Goal: Check status: Check status

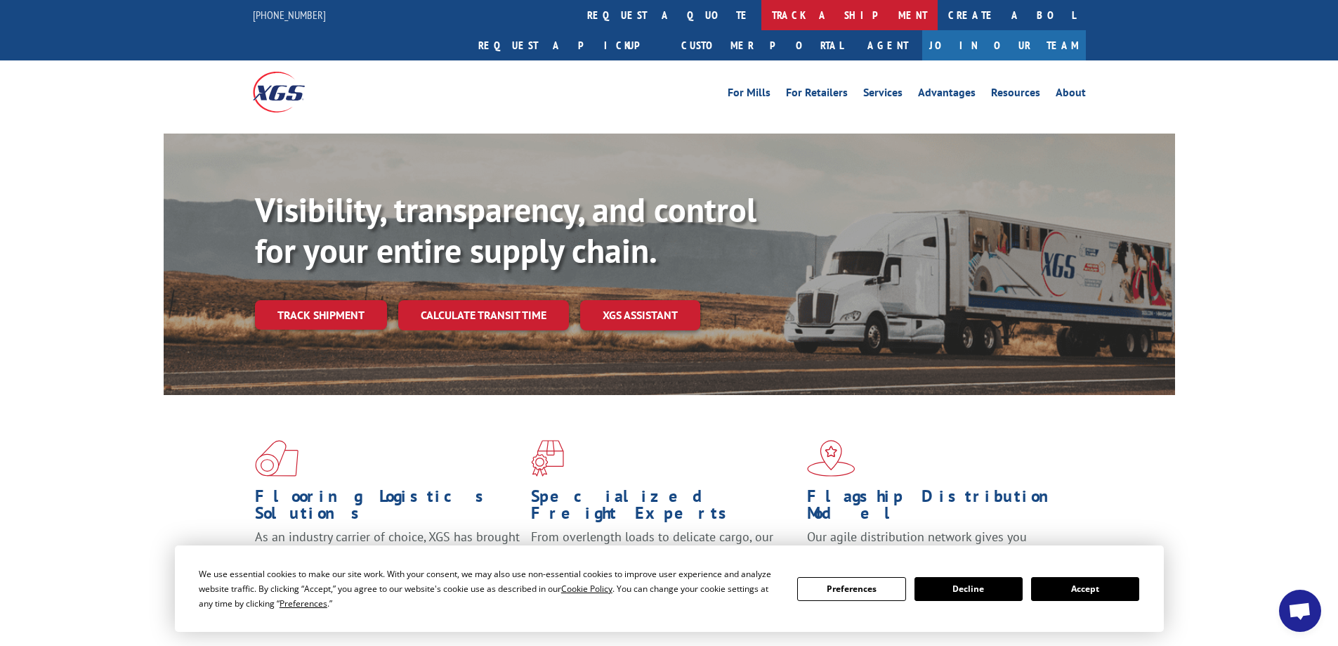
click at [762, 12] on link "track a shipment" at bounding box center [850, 15] width 176 height 30
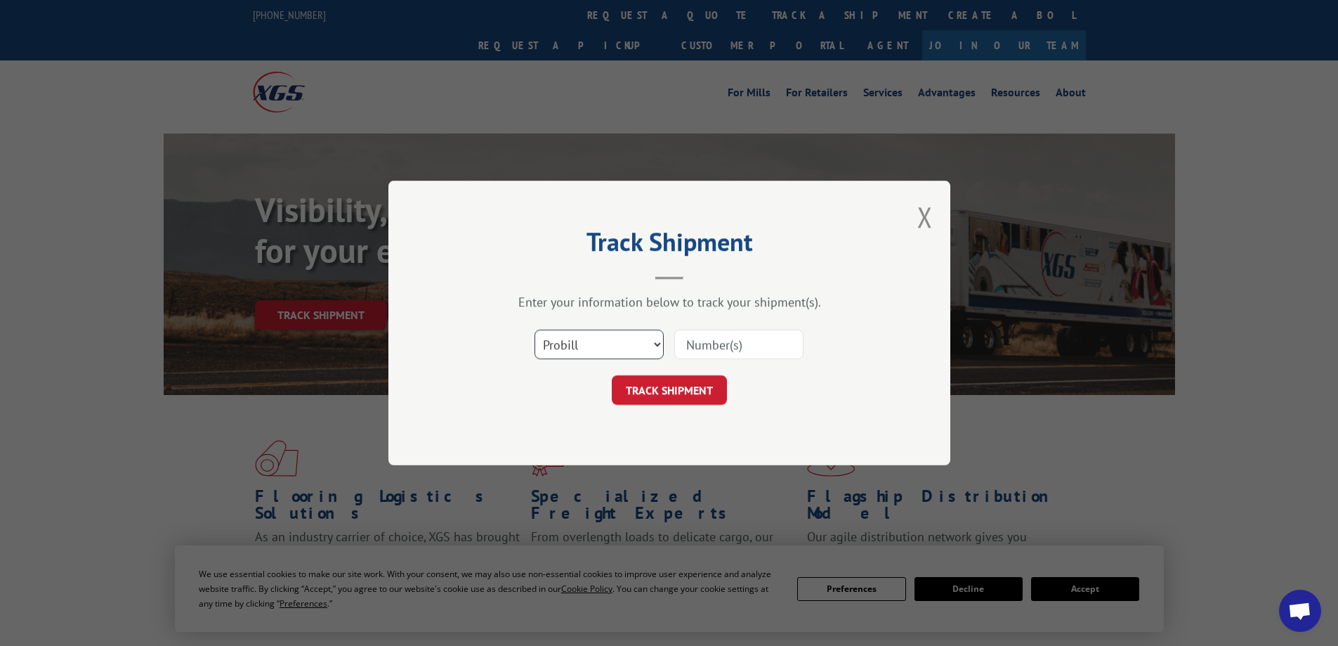
click at [657, 341] on select "Select category... Probill BOL PO" at bounding box center [599, 344] width 129 height 30
select select "po"
click at [535, 329] on select "Select category... Probill BOL PO" at bounding box center [599, 344] width 129 height 30
click at [693, 346] on input at bounding box center [738, 344] width 129 height 30
type input "1"
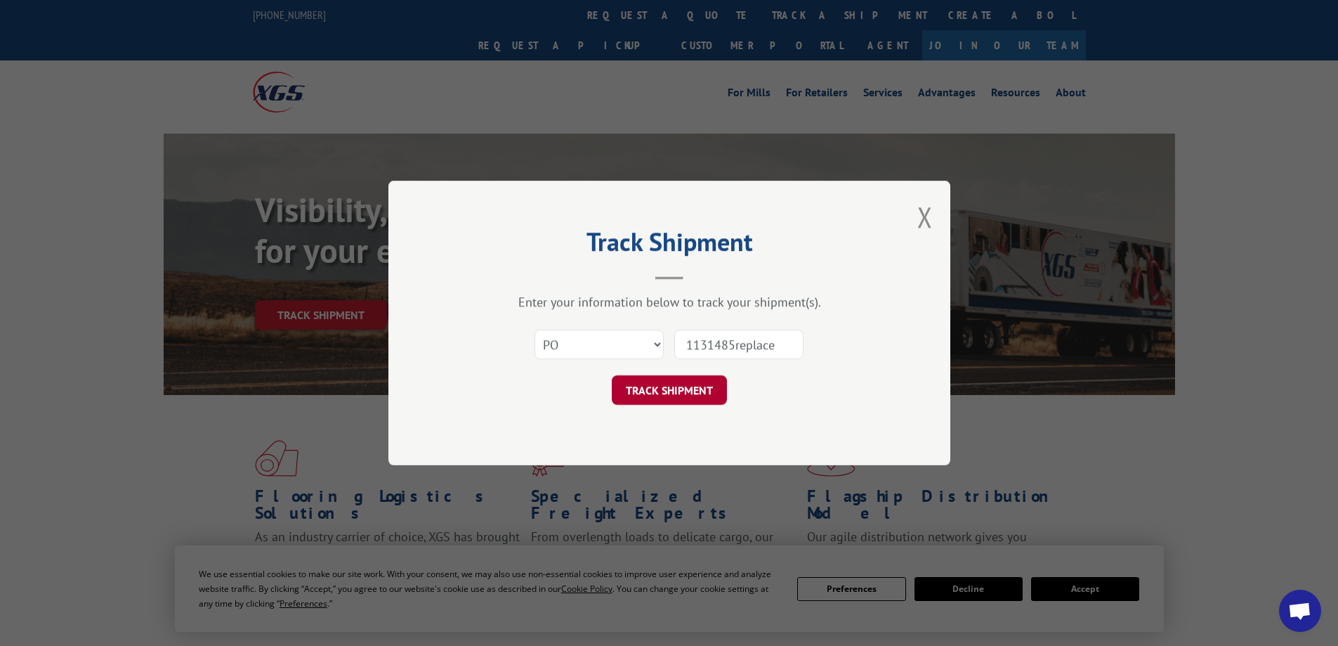
type input "1131485replace"
click at [650, 389] on button "TRACK SHIPMENT" at bounding box center [669, 390] width 115 height 30
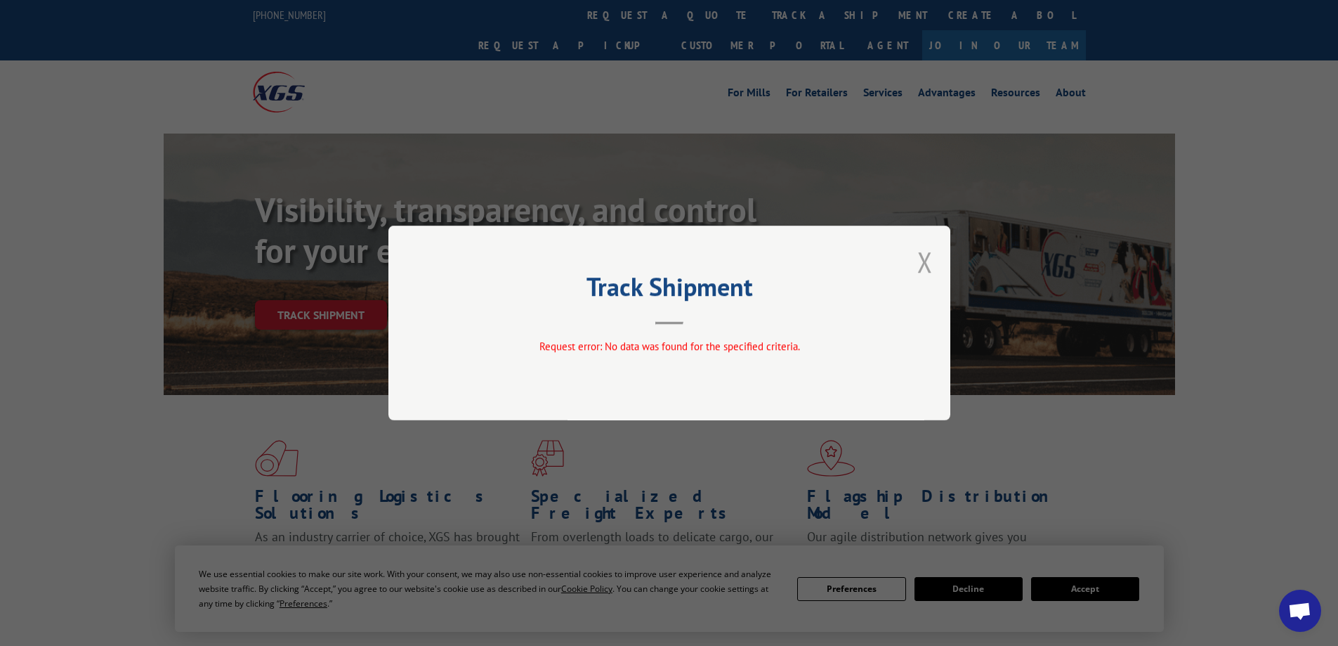
click at [925, 264] on button "Close modal" at bounding box center [924, 261] width 15 height 37
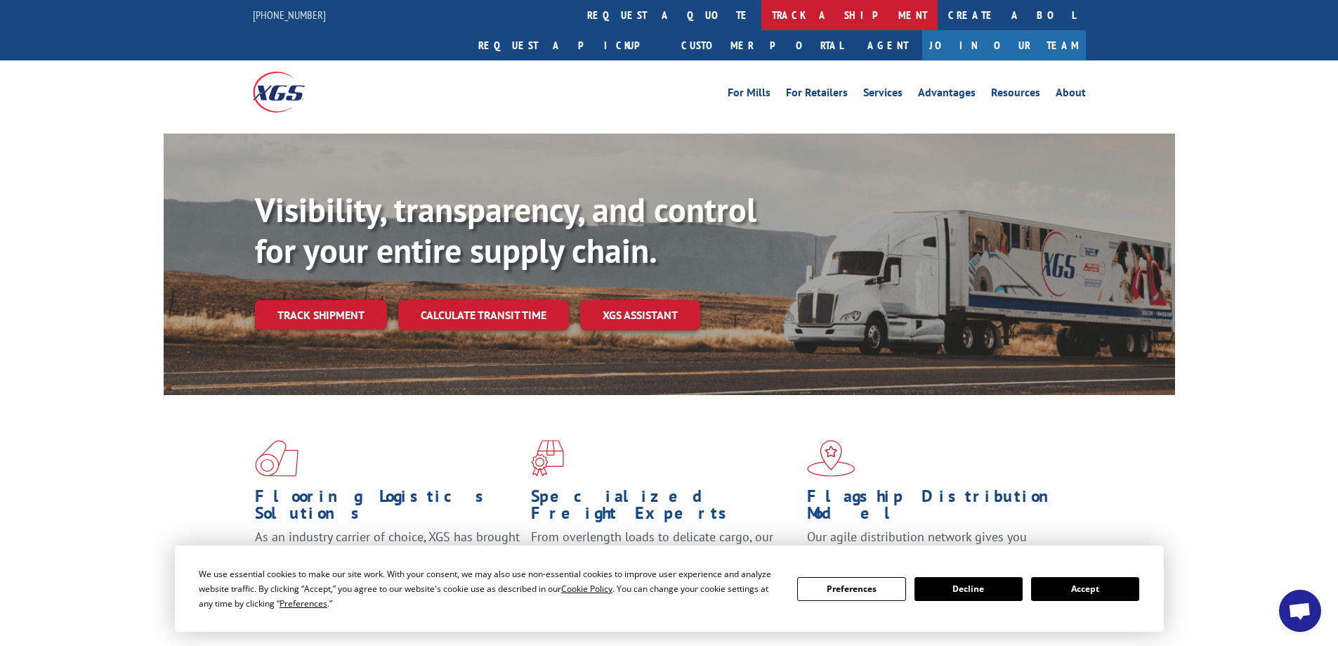
click at [762, 15] on link "track a shipment" at bounding box center [850, 15] width 176 height 30
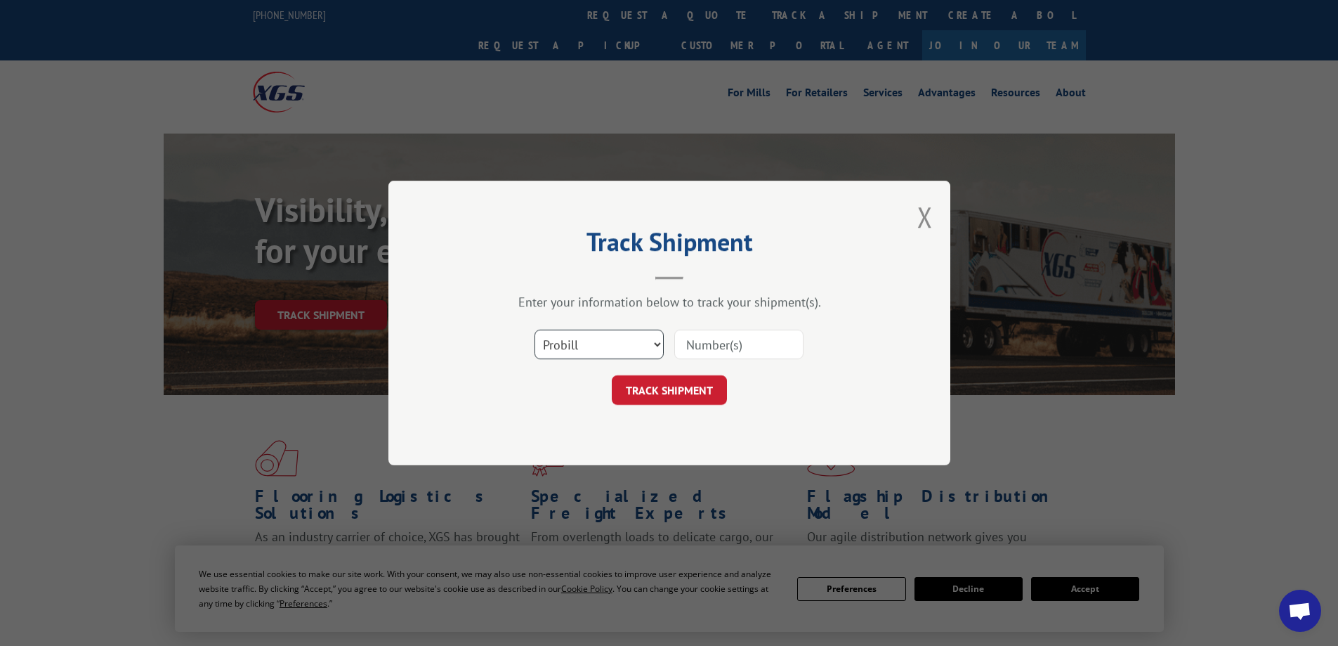
drag, startPoint x: 658, startPoint y: 343, endPoint x: 649, endPoint y: 339, distance: 9.8
click at [658, 342] on select "Select category... Probill BOL PO" at bounding box center [599, 344] width 129 height 30
select select "po"
click at [535, 329] on select "Select category... Probill BOL PO" at bounding box center [599, 344] width 129 height 30
click at [730, 335] on input at bounding box center [738, 344] width 129 height 30
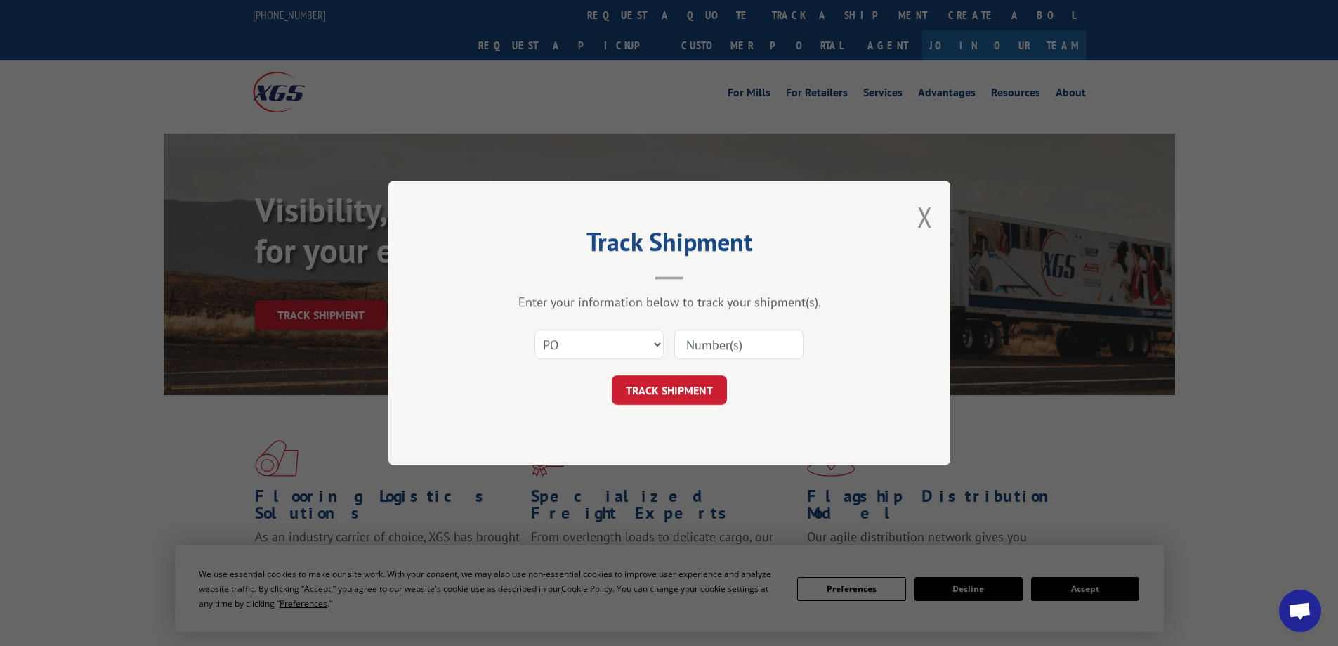
click at [705, 342] on input at bounding box center [738, 344] width 129 height 30
type input "1115342"
click button "TRACK SHIPMENT" at bounding box center [669, 390] width 115 height 30
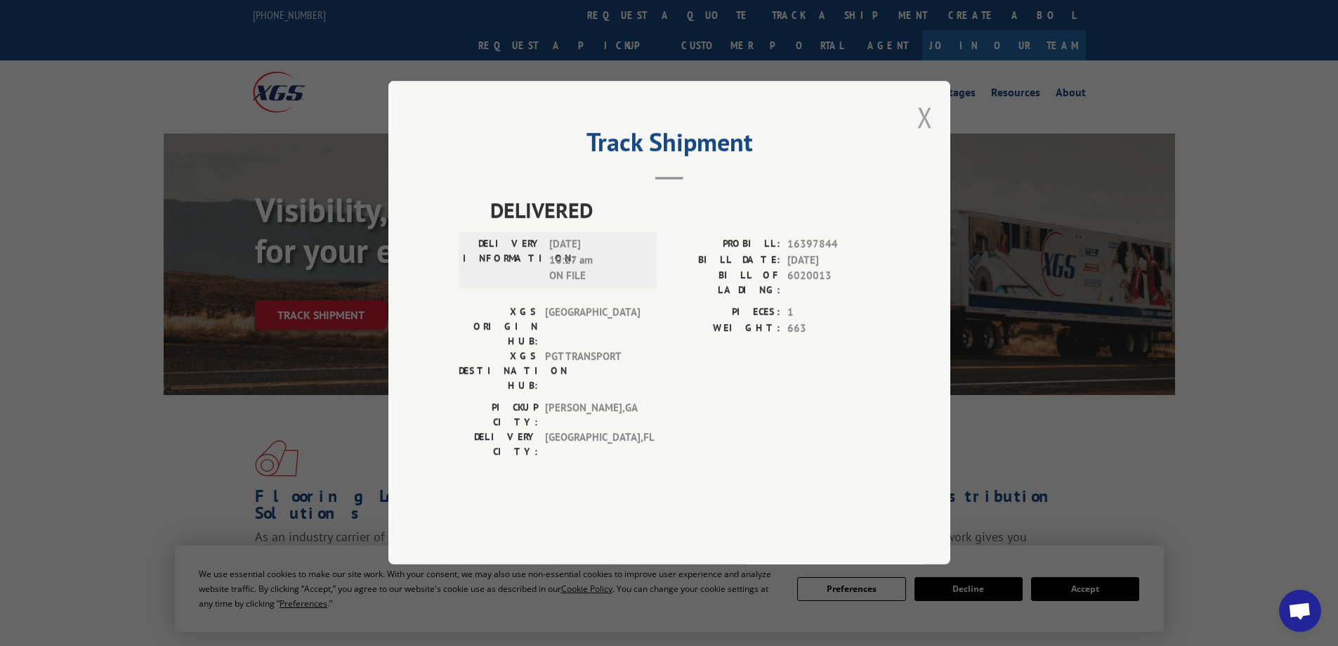
click at [923, 136] on button "Close modal" at bounding box center [924, 116] width 15 height 37
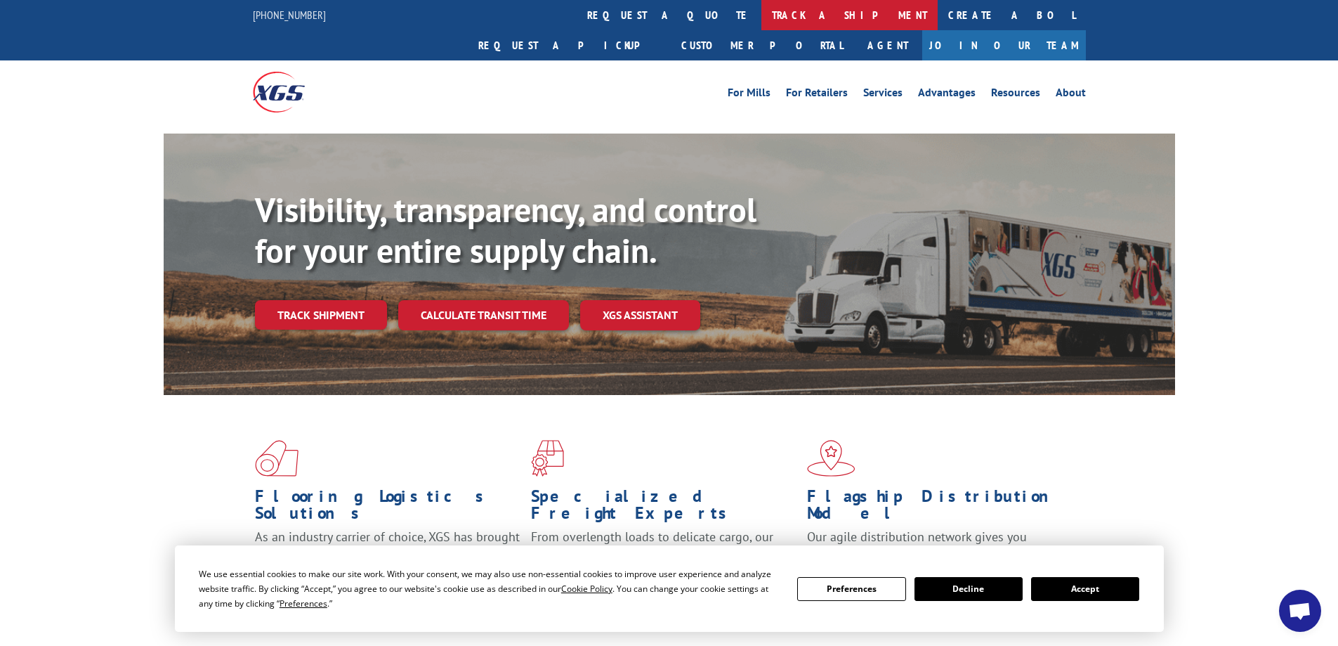
click at [762, 11] on link "track a shipment" at bounding box center [850, 15] width 176 height 30
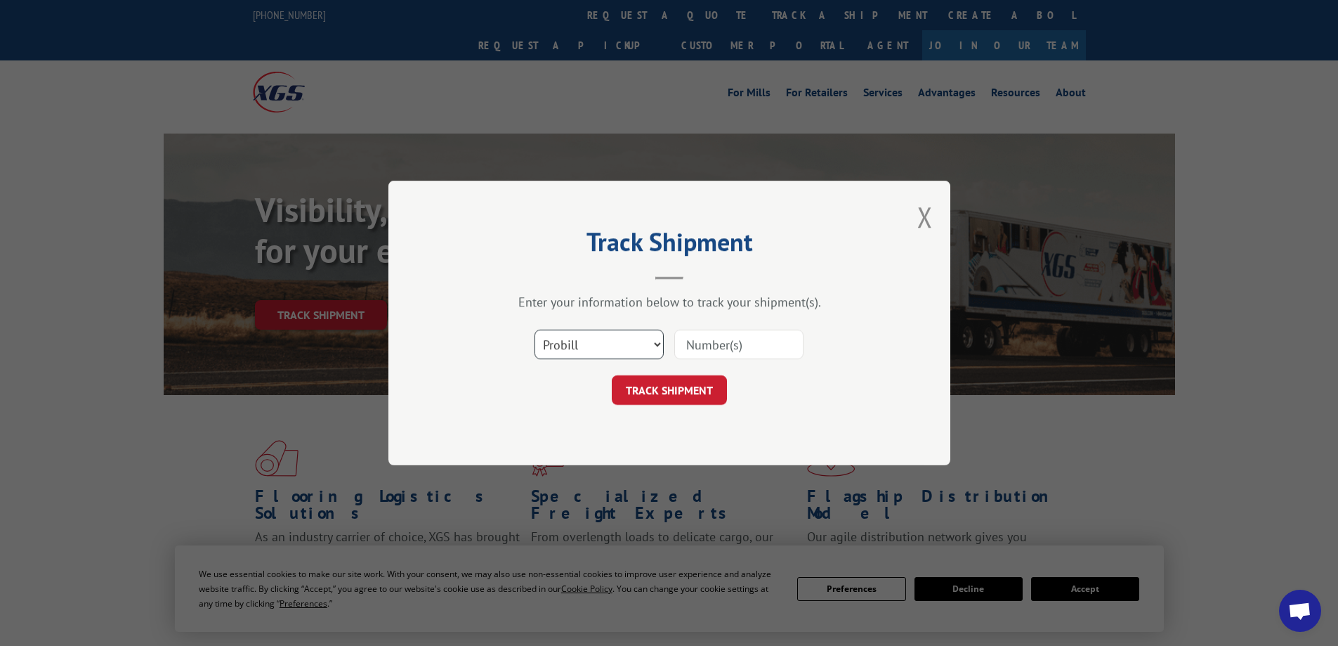
click at [658, 344] on select "Select category... Probill BOL PO" at bounding box center [599, 344] width 129 height 30
select select "po"
click at [535, 329] on select "Select category... Probill BOL PO" at bounding box center [599, 344] width 129 height 30
click at [701, 350] on input at bounding box center [738, 344] width 129 height 30
type input "1115326REPLACE"
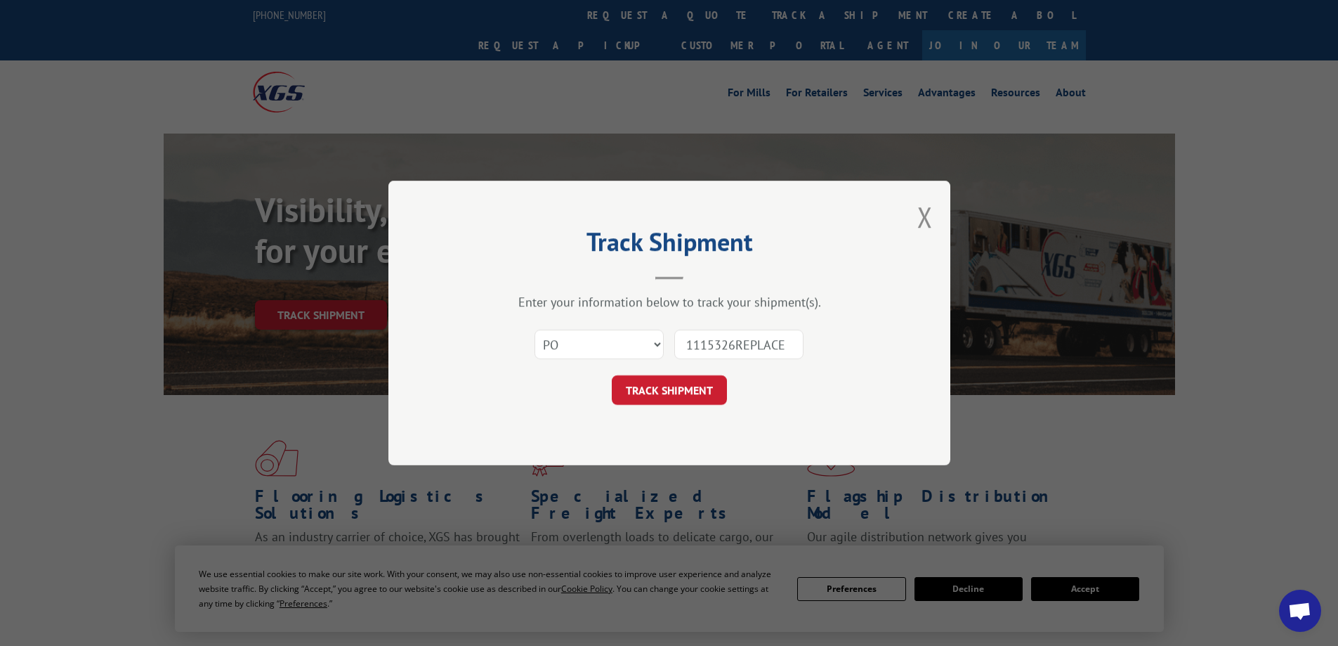
click button "TRACK SHIPMENT" at bounding box center [669, 390] width 115 height 30
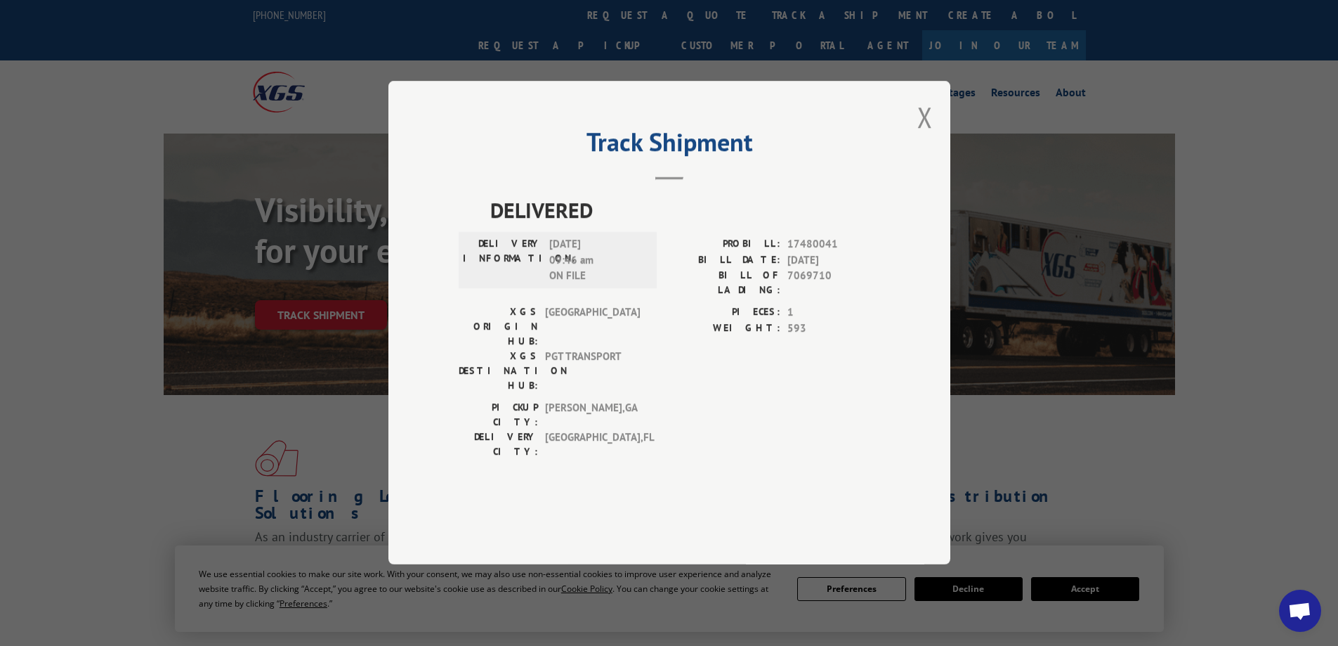
drag, startPoint x: 924, startPoint y: 156, endPoint x: 935, endPoint y: 278, distance: 122.8
click at [935, 278] on div "Track Shipment DELIVERED DELIVERY INFORMATION: [DATE] 09:46 am ON FILE PROBILL:…" at bounding box center [669, 322] width 562 height 483
click at [922, 136] on button "Close modal" at bounding box center [924, 116] width 15 height 37
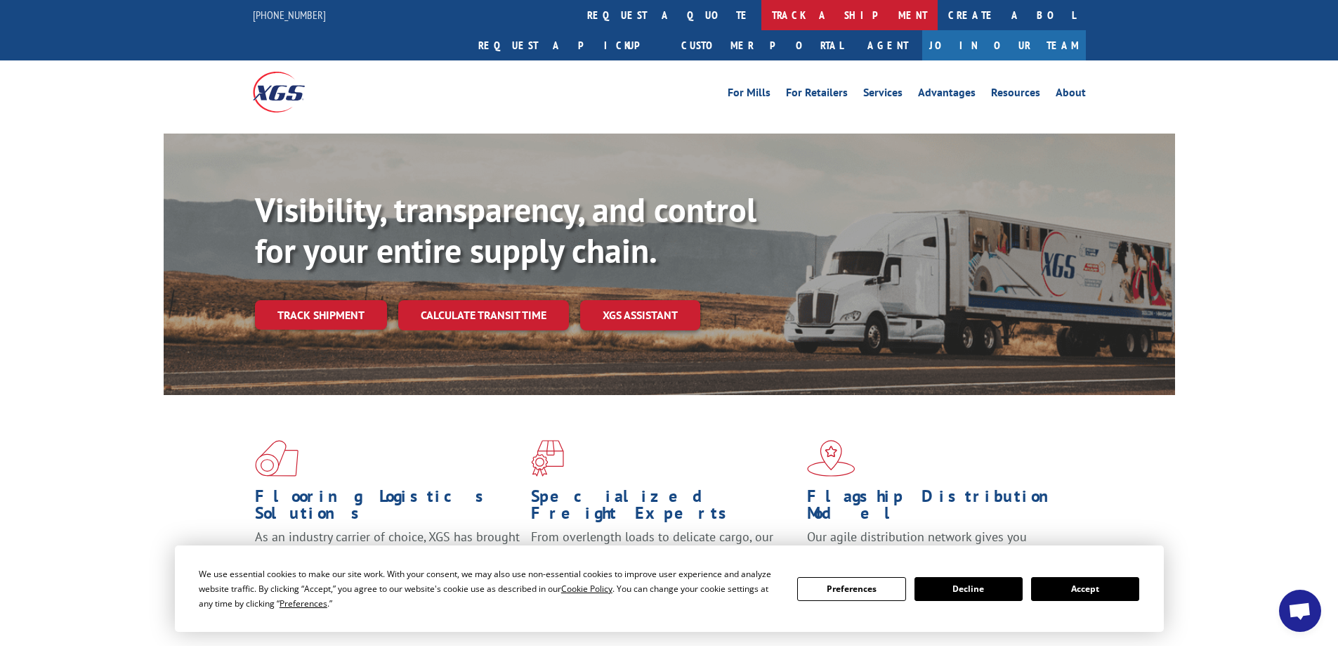
click at [762, 15] on link "track a shipment" at bounding box center [850, 15] width 176 height 30
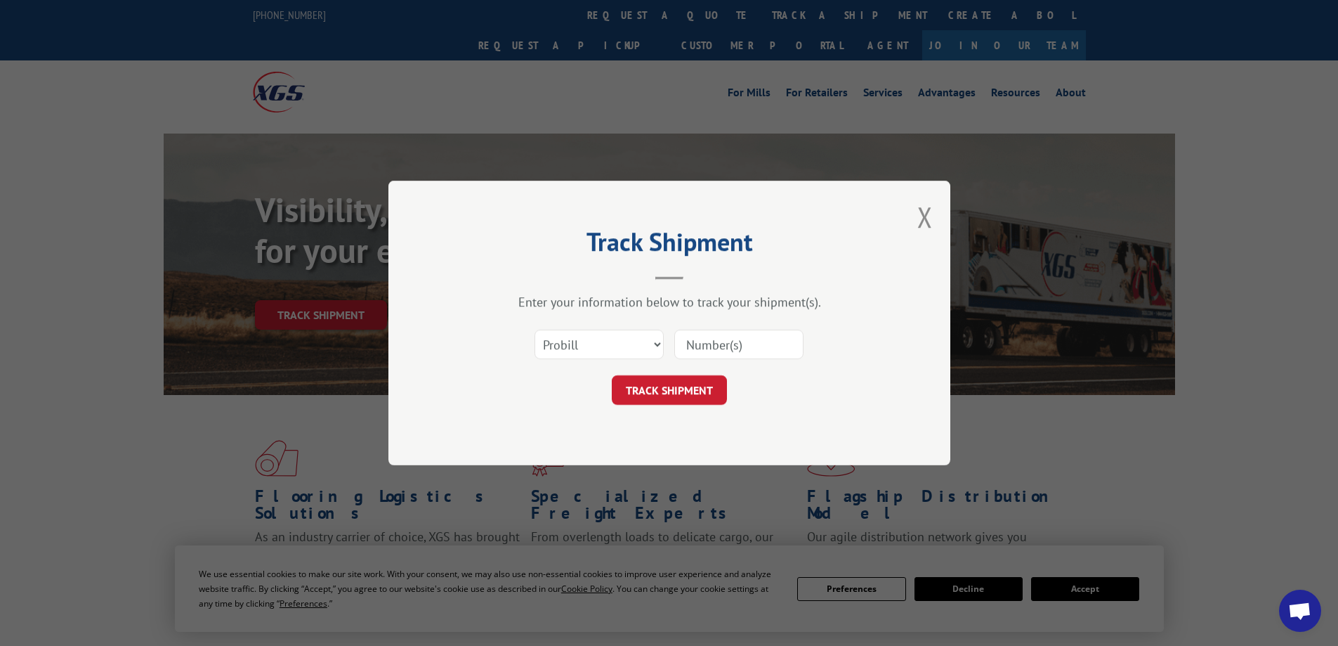
drag, startPoint x: 665, startPoint y: 347, endPoint x: 648, endPoint y: 339, distance: 17.9
click at [660, 344] on div "Select category... Probill BOL PO" at bounding box center [670, 344] width 422 height 46
click at [651, 341] on select "Select category... Probill BOL PO" at bounding box center [599, 344] width 129 height 30
select select "po"
click at [535, 329] on select "Select category... Probill BOL PO" at bounding box center [599, 344] width 129 height 30
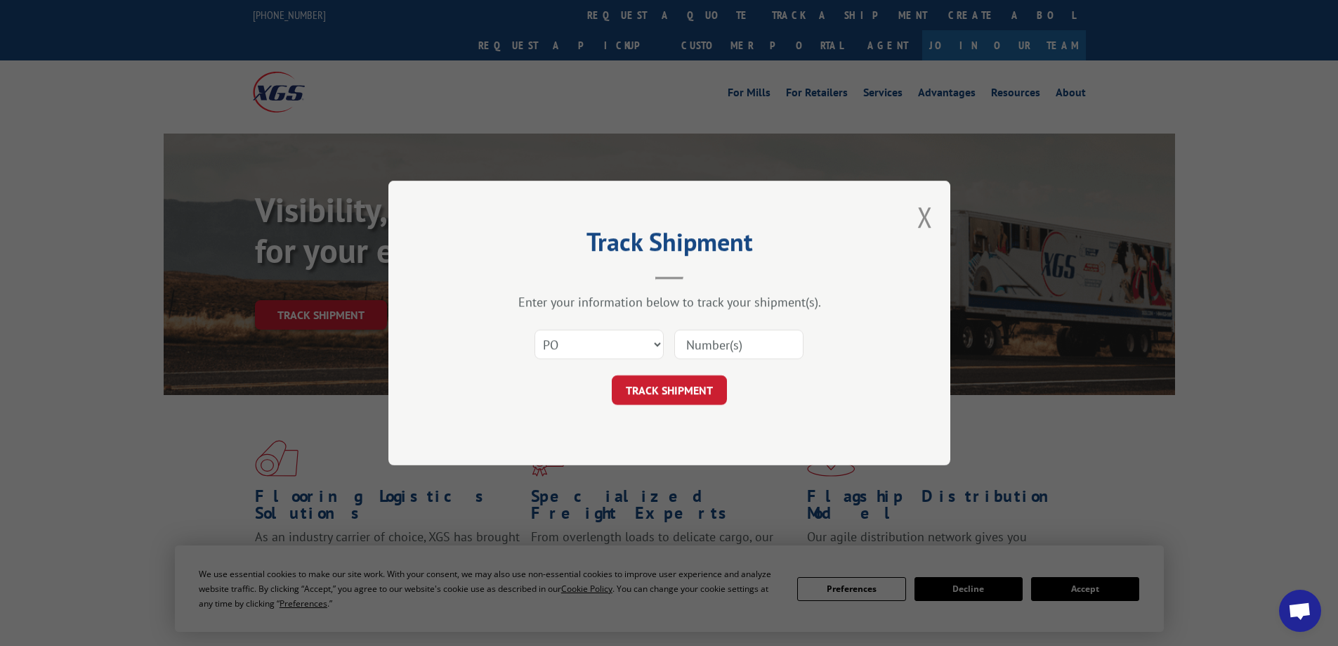
click at [683, 346] on input at bounding box center [738, 344] width 129 height 30
click at [700, 341] on input at bounding box center [738, 344] width 129 height 30
type input "1131488"
click button "TRACK SHIPMENT" at bounding box center [669, 390] width 115 height 30
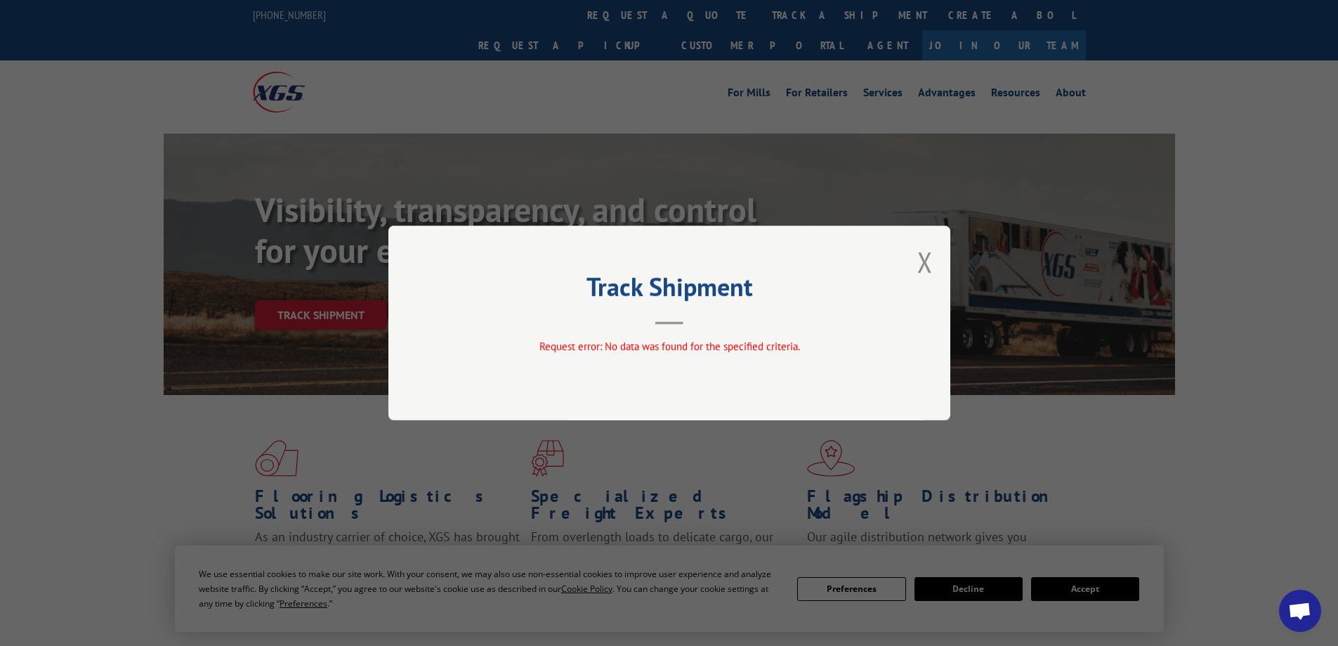
drag, startPoint x: 928, startPoint y: 256, endPoint x: 916, endPoint y: 253, distance: 12.4
click at [927, 256] on button "Close modal" at bounding box center [924, 261] width 15 height 37
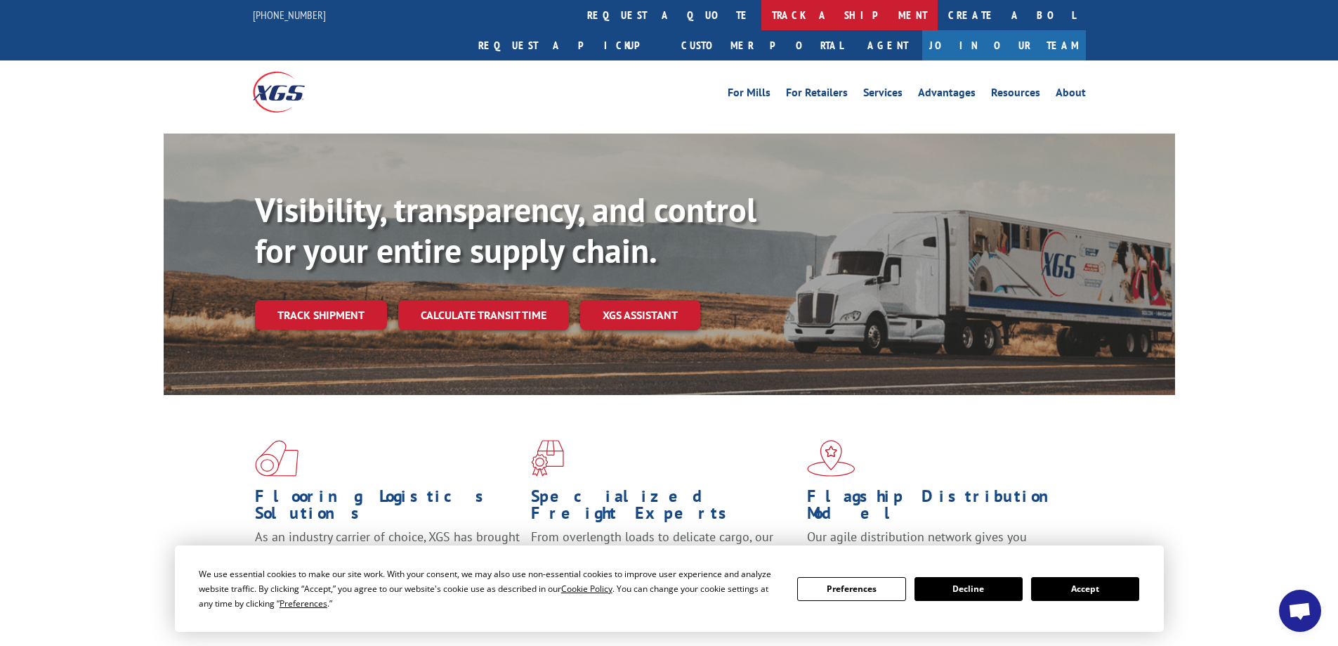
click at [762, 1] on link "track a shipment" at bounding box center [850, 15] width 176 height 30
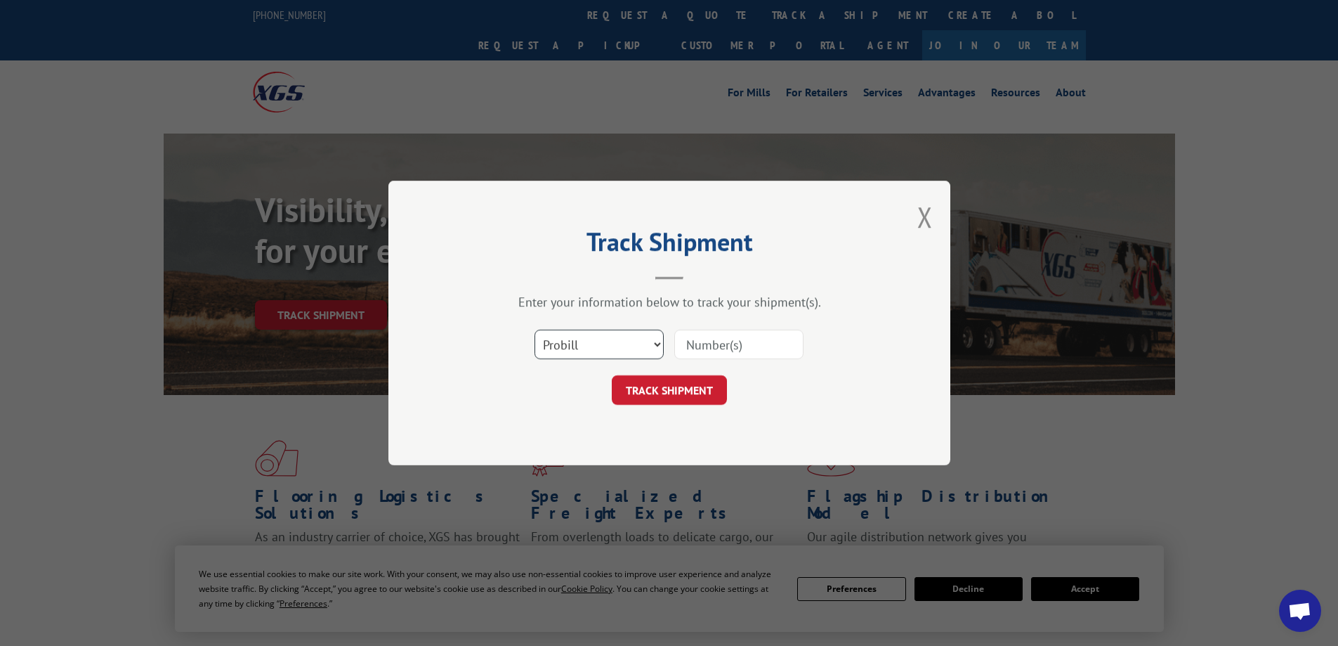
click at [653, 341] on select "Select category... Probill BOL PO" at bounding box center [599, 344] width 129 height 30
select select "po"
click at [535, 329] on select "Select category... Probill BOL PO" at bounding box center [599, 344] width 129 height 30
click at [712, 342] on input at bounding box center [738, 344] width 129 height 30
type input "415623"
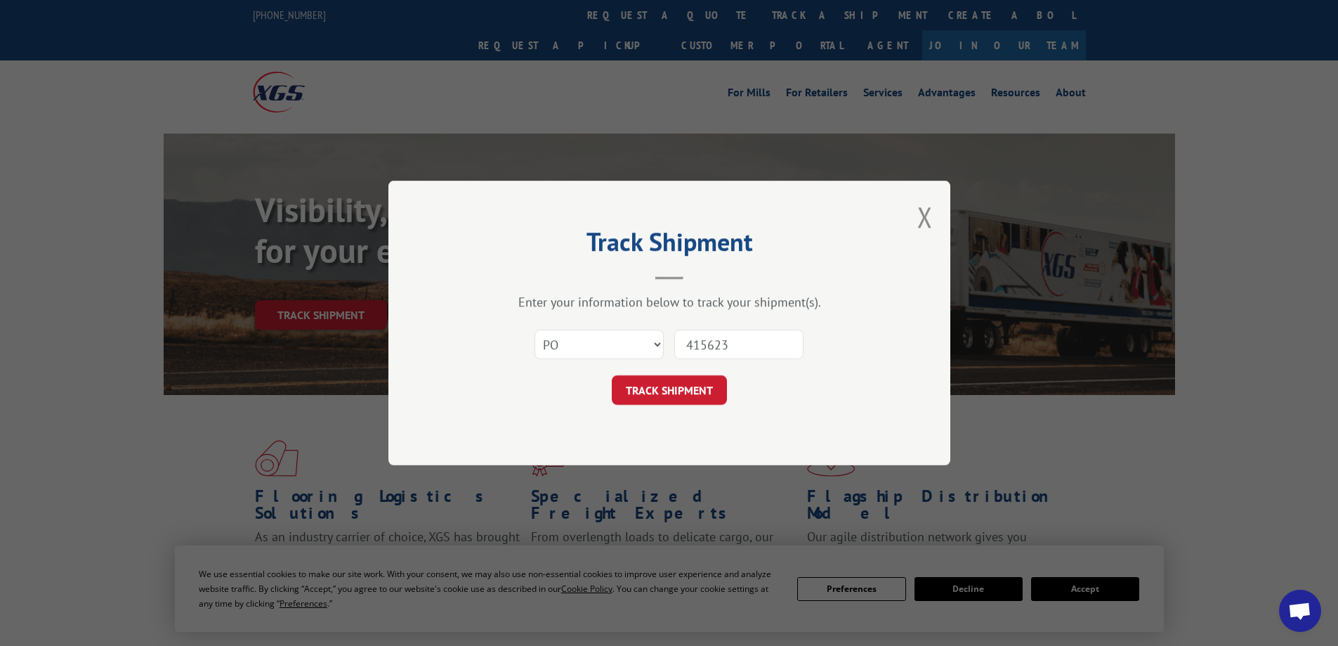
click button "TRACK SHIPMENT" at bounding box center [669, 390] width 115 height 30
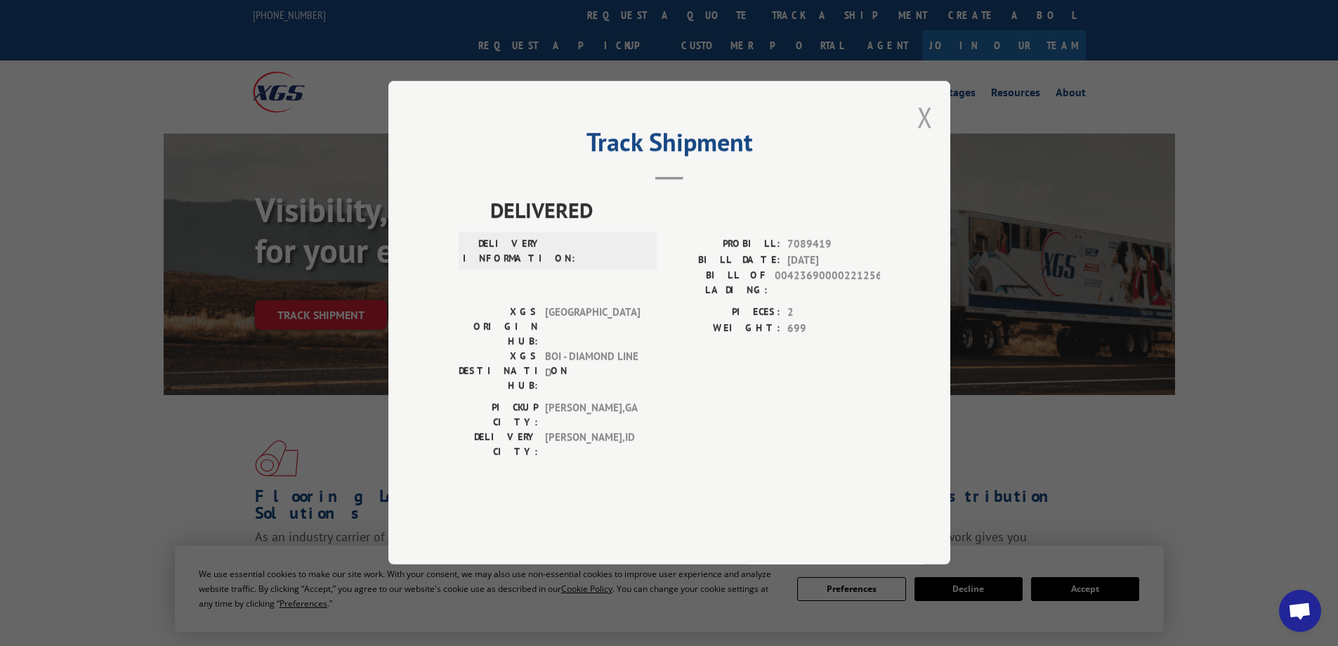
click at [924, 136] on button "Close modal" at bounding box center [924, 116] width 15 height 37
